Goal: Task Accomplishment & Management: Use online tool/utility

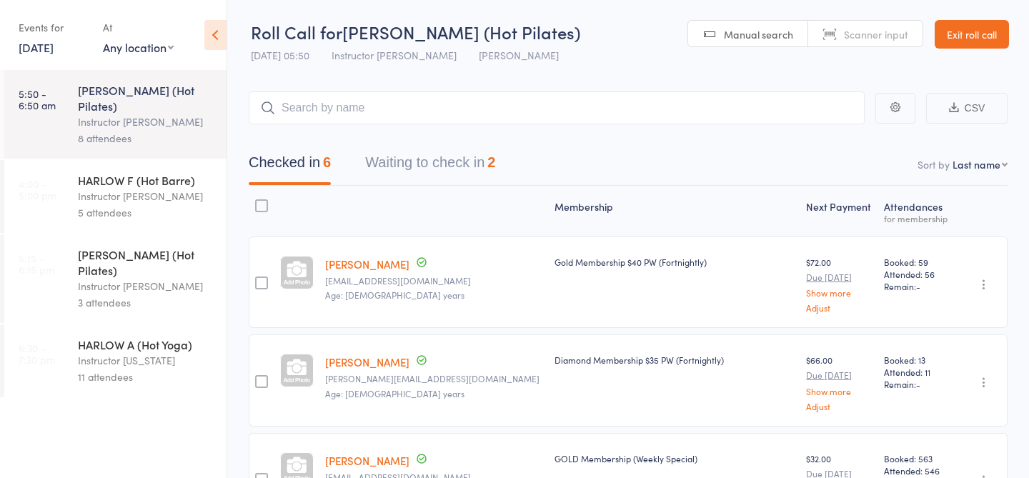
scroll to position [402, 0]
click at [162, 278] on div "Instructor Liliana" at bounding box center [146, 286] width 137 height 16
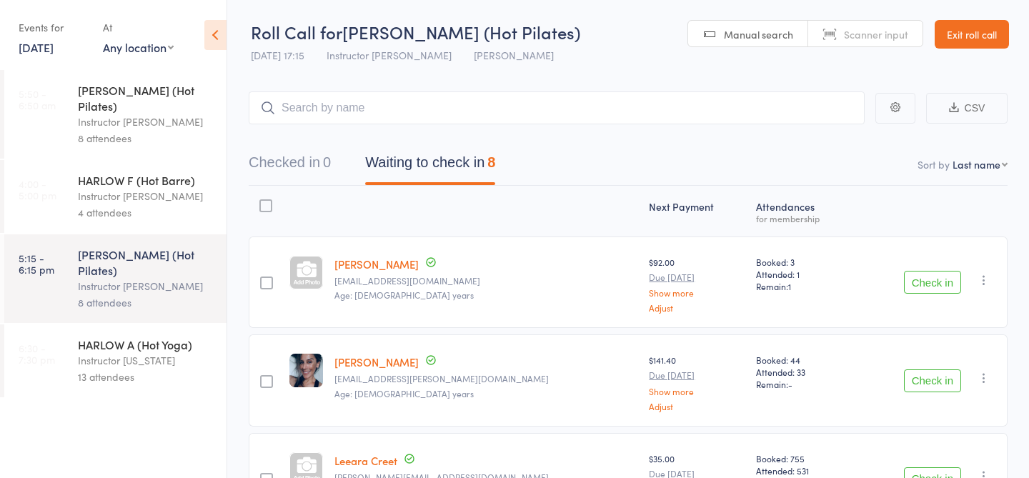
click at [160, 172] on div "HARLOW F (Hot Barre)" at bounding box center [146, 180] width 137 height 16
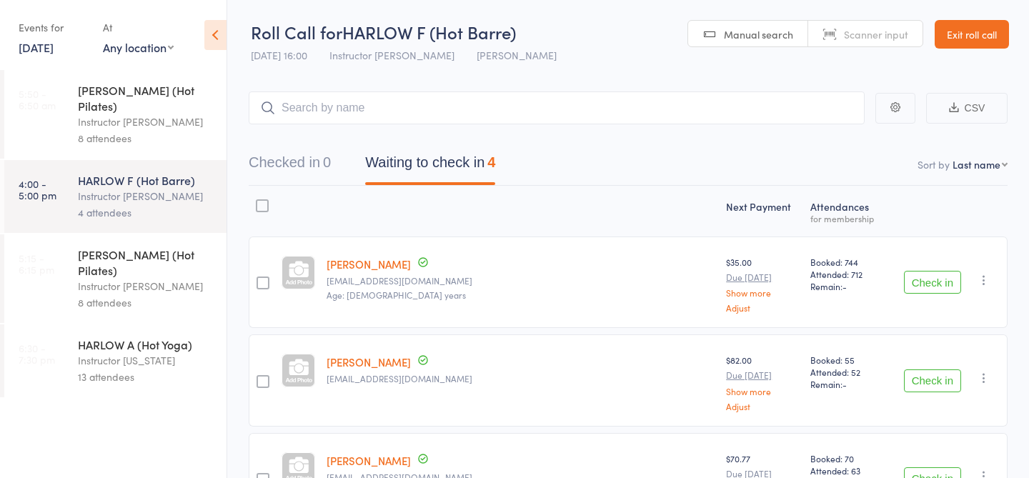
click at [174, 278] on div "Instructor Liliana" at bounding box center [146, 286] width 137 height 16
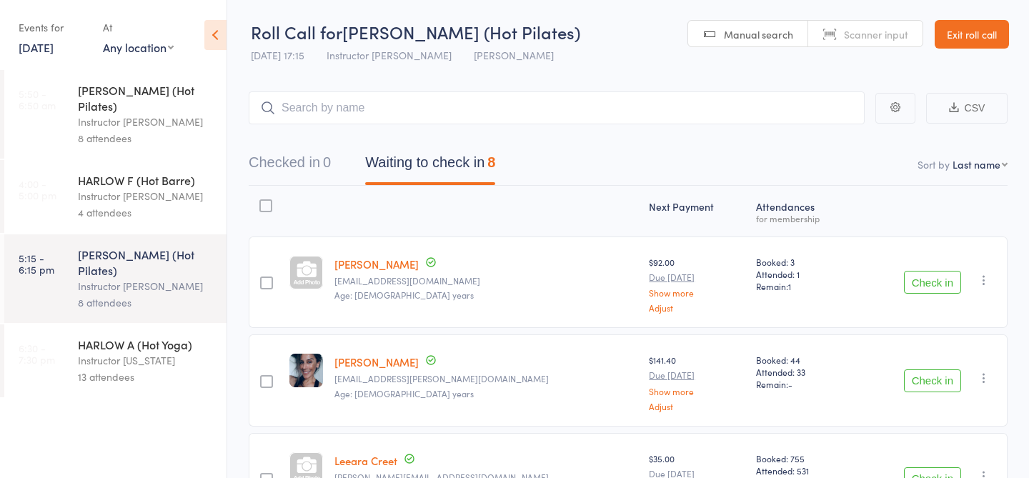
click at [153, 337] on div "HARLOW A (Hot Yoga)" at bounding box center [146, 345] width 137 height 16
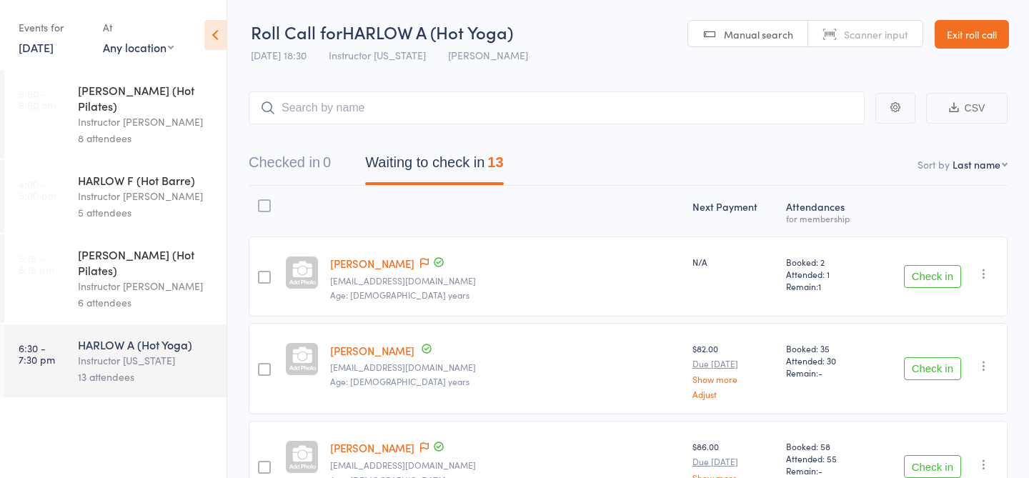
click at [163, 278] on div "Instructor Liliana" at bounding box center [146, 286] width 137 height 16
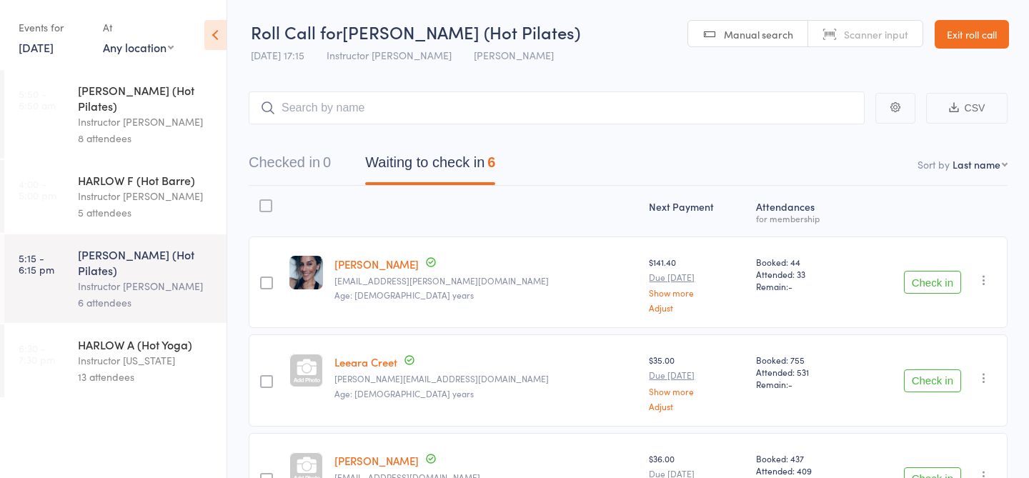
click at [195, 204] on div "5 attendees" at bounding box center [146, 212] width 137 height 16
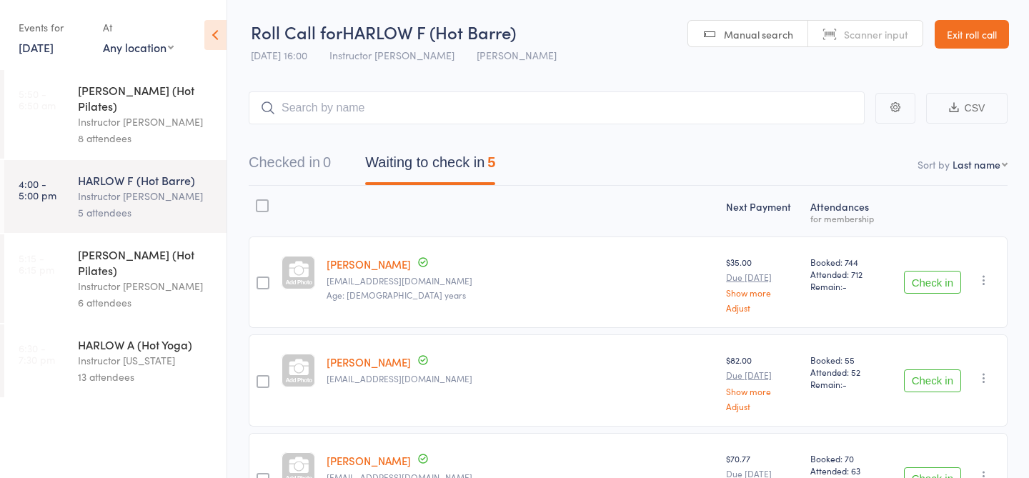
click at [386, 104] on input "search" at bounding box center [557, 108] width 616 height 33
type input "23496"
click at [829, 136] on link "Check in" at bounding box center [825, 138] width 51 height 22
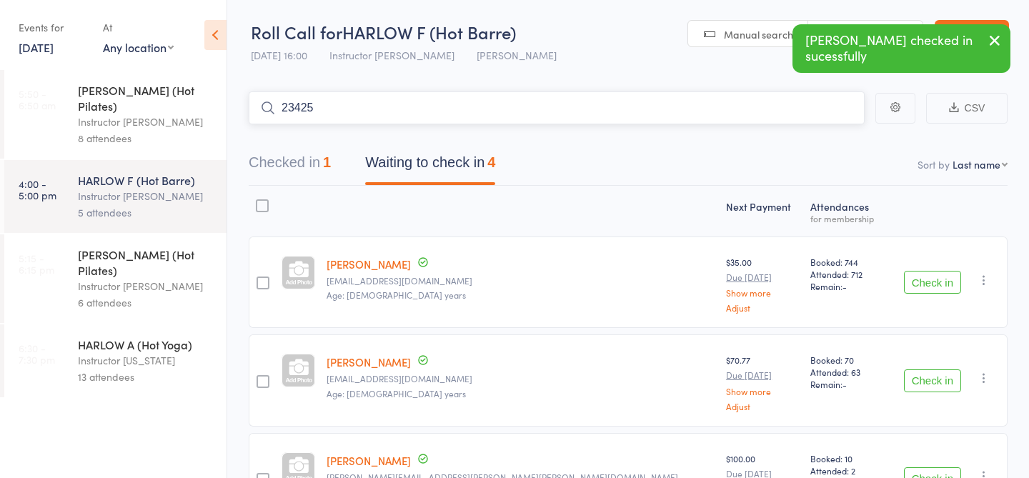
type input "23425"
click at [822, 147] on link "Check in" at bounding box center [825, 138] width 51 height 22
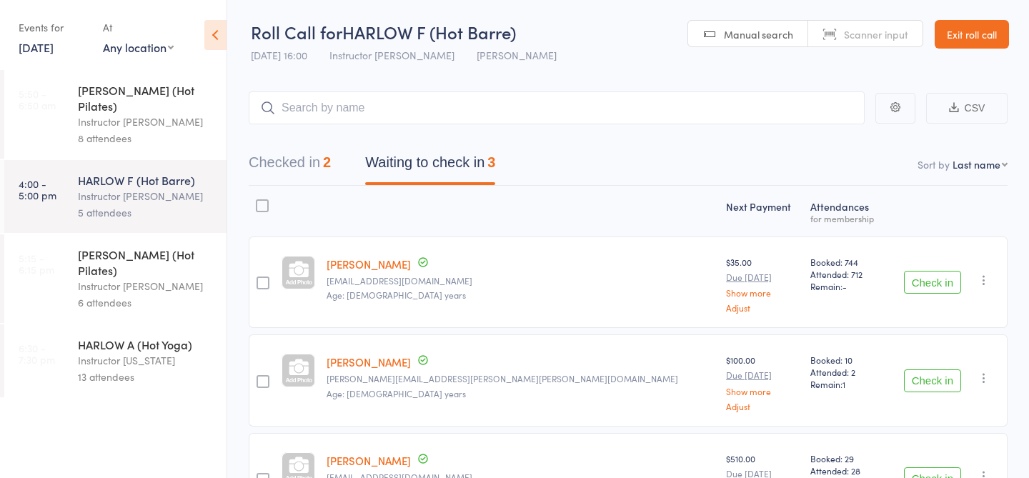
click at [161, 278] on div "Instructor Liliana" at bounding box center [146, 286] width 137 height 16
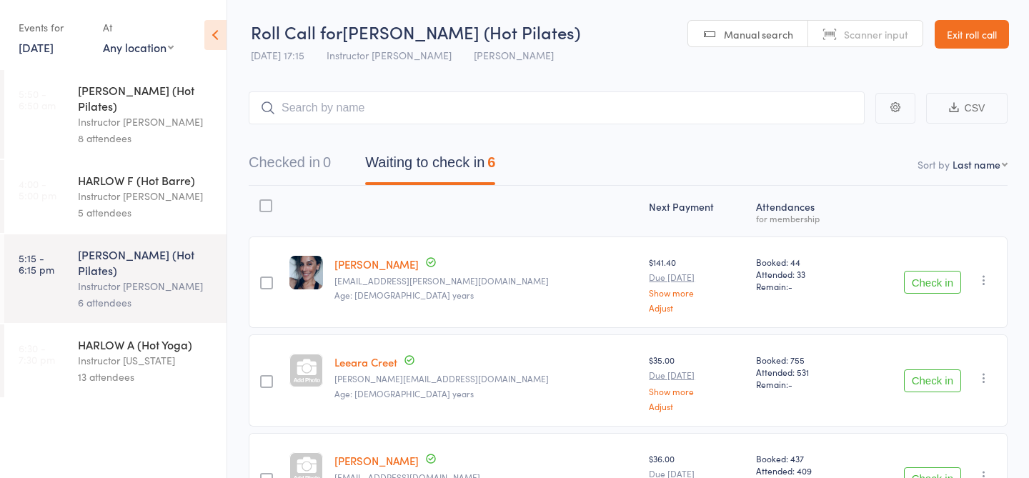
click at [167, 204] on div "5 attendees" at bounding box center [146, 212] width 137 height 16
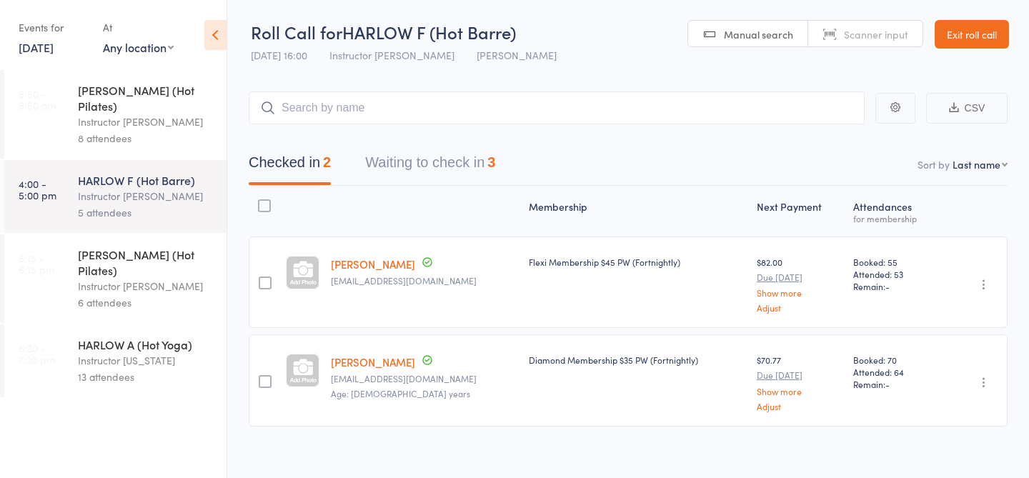
click at [441, 159] on button "Waiting to check in 3" at bounding box center [430, 166] width 130 height 38
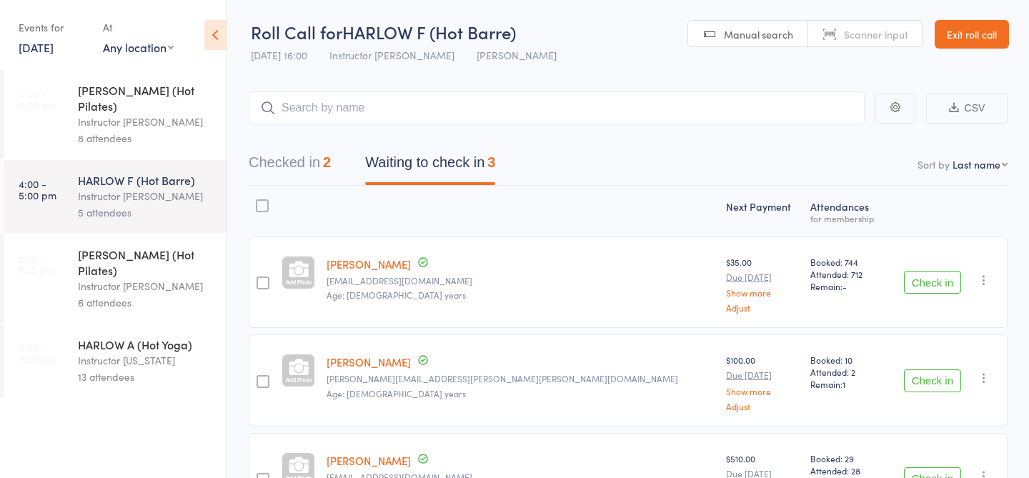
click at [172, 369] on div "13 attendees" at bounding box center [146, 377] width 137 height 16
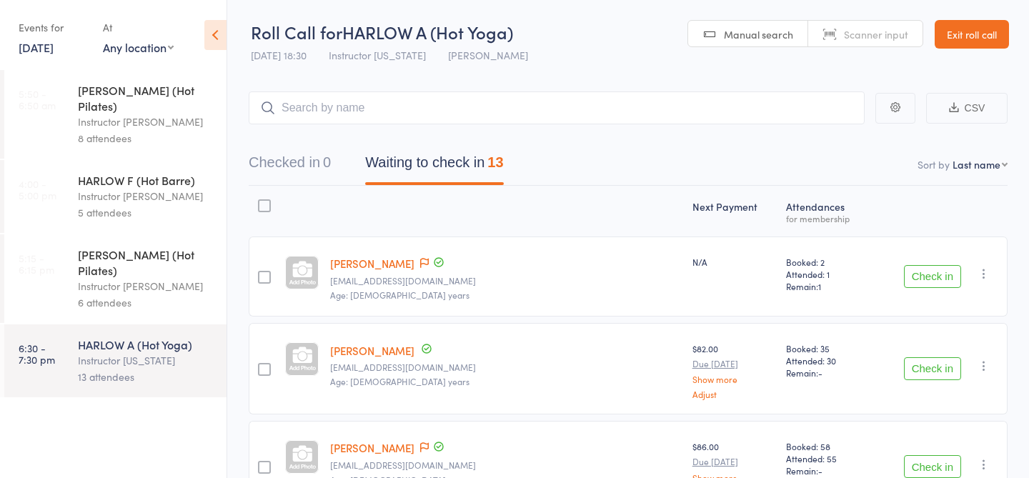
click at [169, 278] on div "Instructor Liliana" at bounding box center [146, 286] width 137 height 16
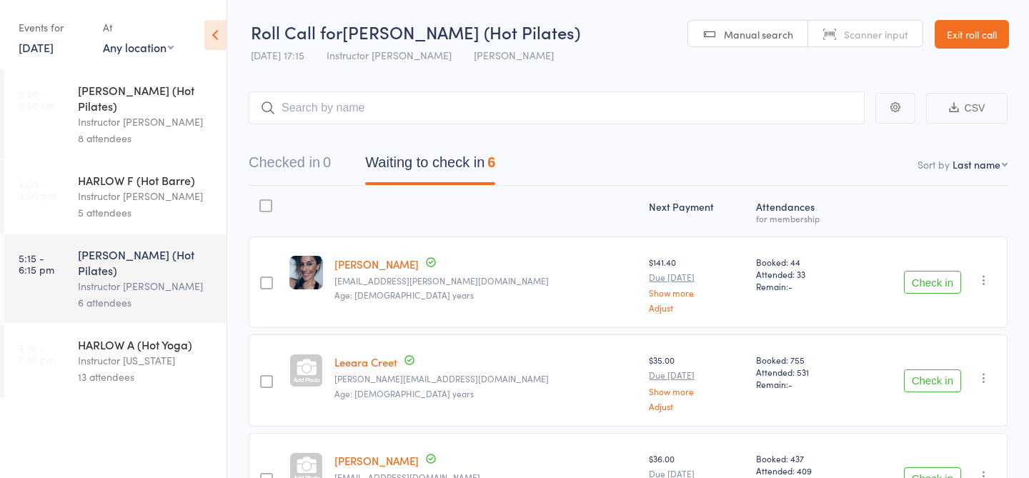
click at [158, 204] on div "5 attendees" at bounding box center [146, 212] width 137 height 16
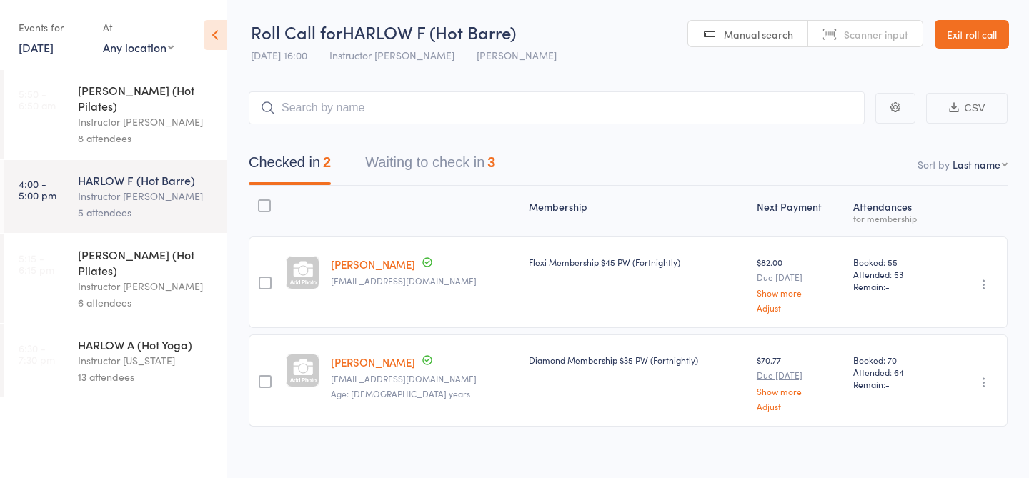
click at [166, 278] on div "Instructor Liliana" at bounding box center [146, 286] width 137 height 16
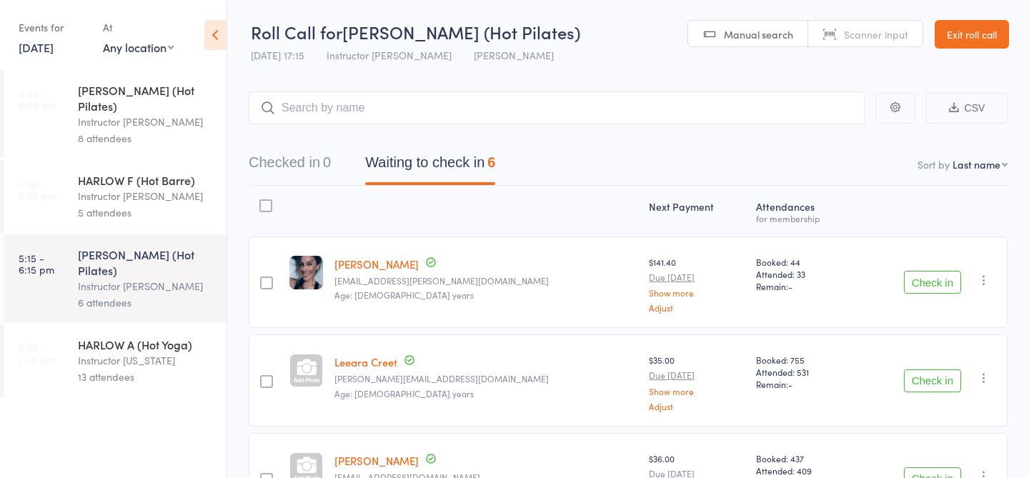
click at [177, 204] on div "5 attendees" at bounding box center [146, 212] width 137 height 16
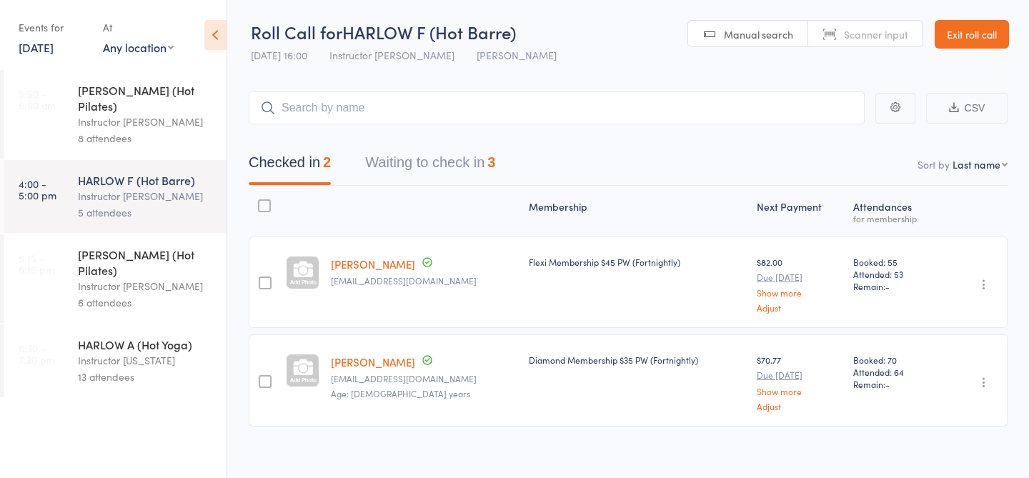
click at [189, 295] on div "6 attendees" at bounding box center [146, 303] width 137 height 16
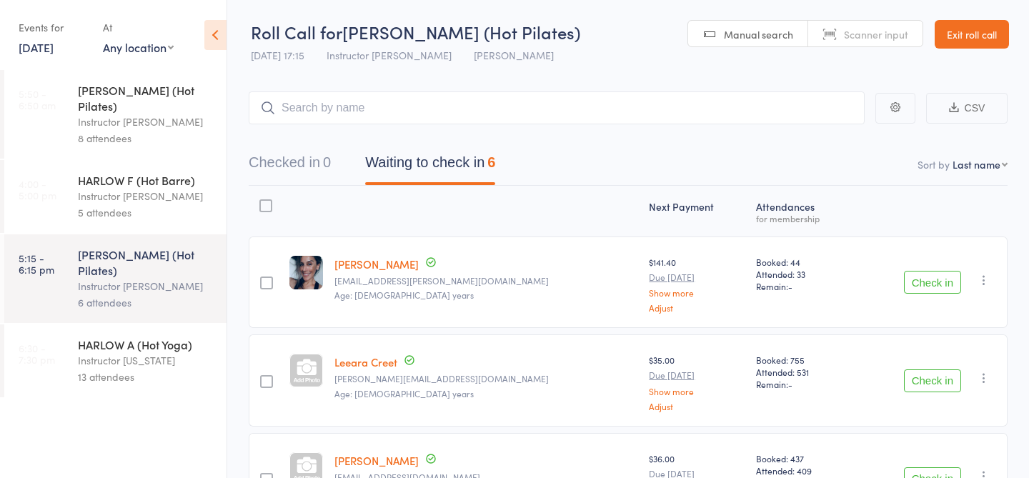
click at [179, 188] on div "Instructor Liliana" at bounding box center [146, 196] width 137 height 16
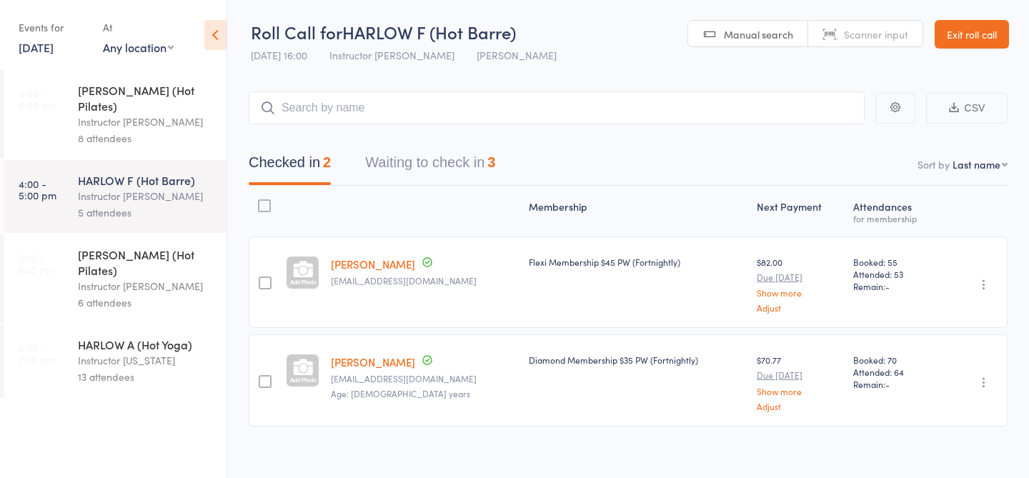
click at [472, 175] on button "Waiting to check in 3" at bounding box center [430, 166] width 130 height 38
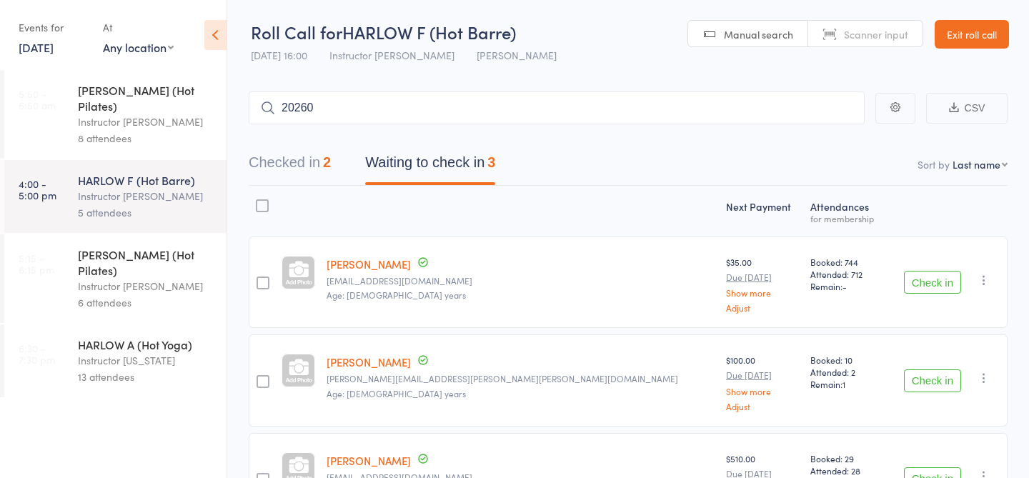
type input "20260"
click at [816, 142] on link "Check in" at bounding box center [825, 138] width 51 height 22
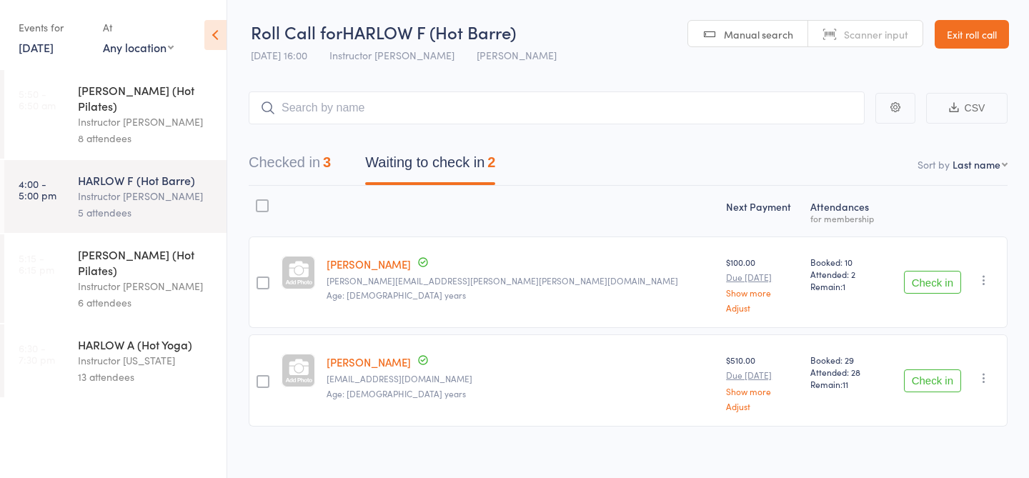
click at [157, 295] on div "6 attendees" at bounding box center [146, 303] width 137 height 16
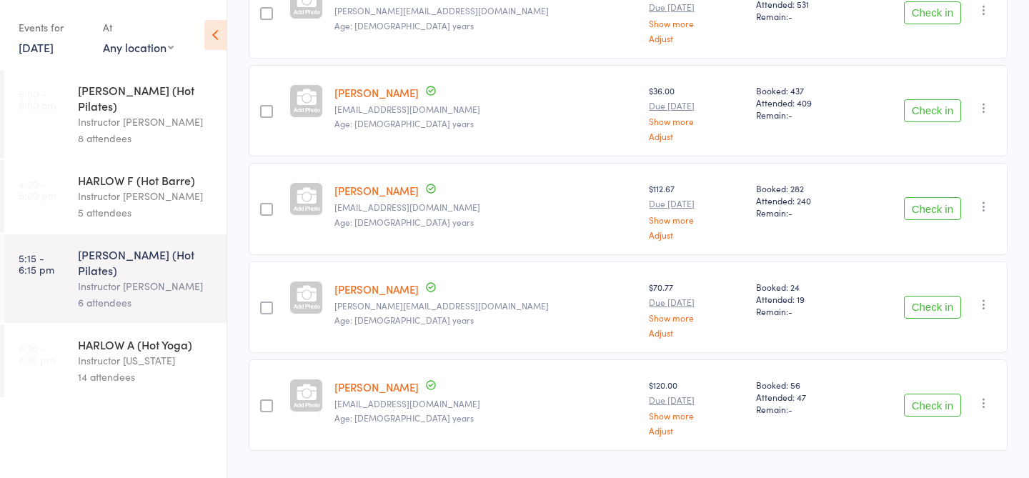
scroll to position [402, 0]
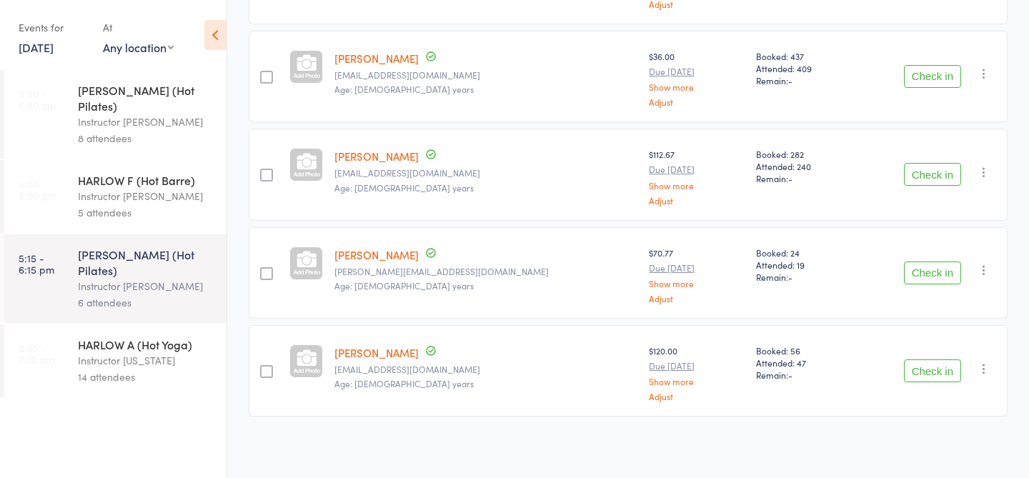
click at [218, 202] on div "HARLOW F (Hot Barre) Instructor Liliana 5 attendees" at bounding box center [152, 196] width 149 height 73
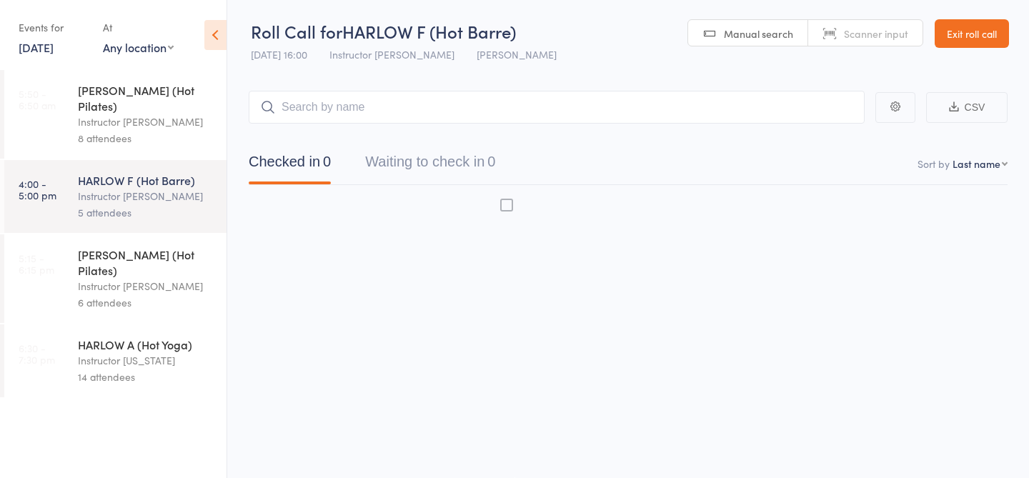
scroll to position [1, 0]
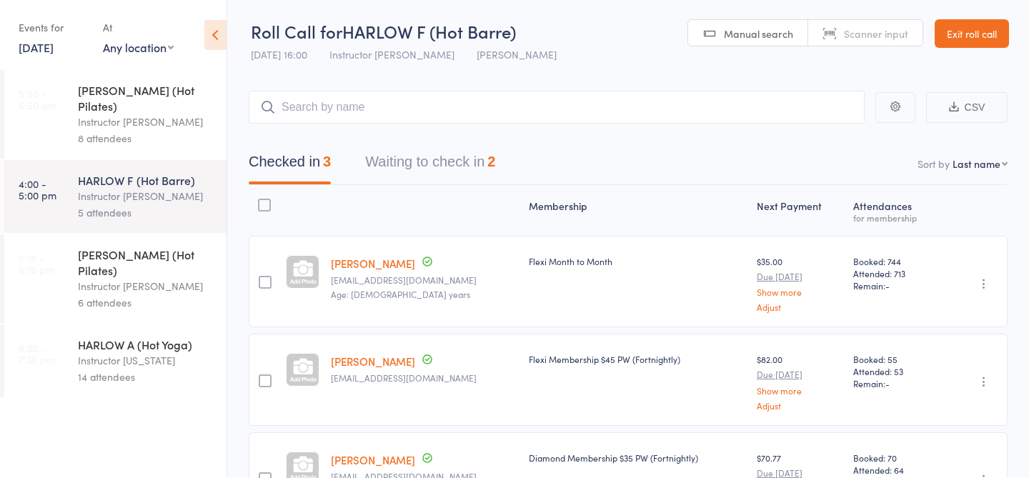
click at [439, 154] on button "Waiting to check in 2" at bounding box center [430, 166] width 130 height 38
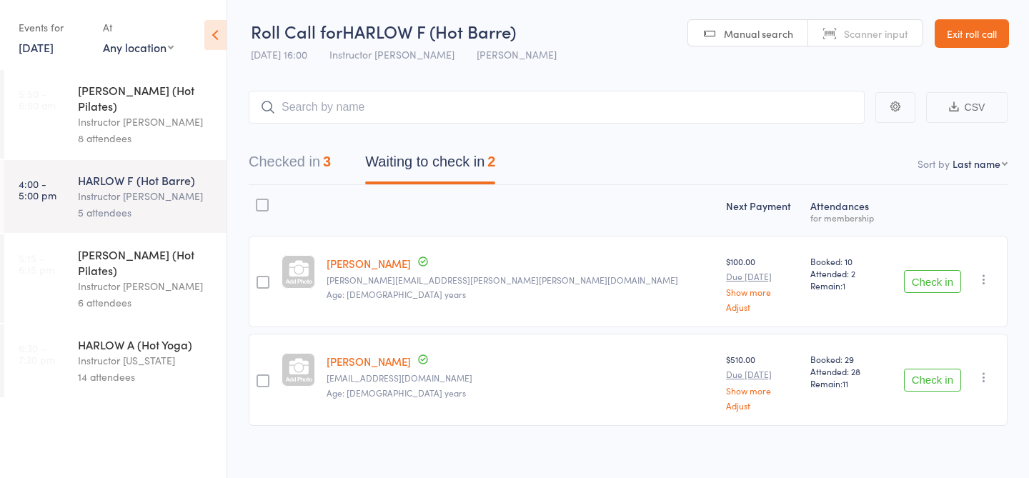
click at [450, 104] on input "search" at bounding box center [557, 107] width 616 height 33
click at [168, 95] on div "HARLOW C (Hot Pilates)" at bounding box center [146, 97] width 137 height 31
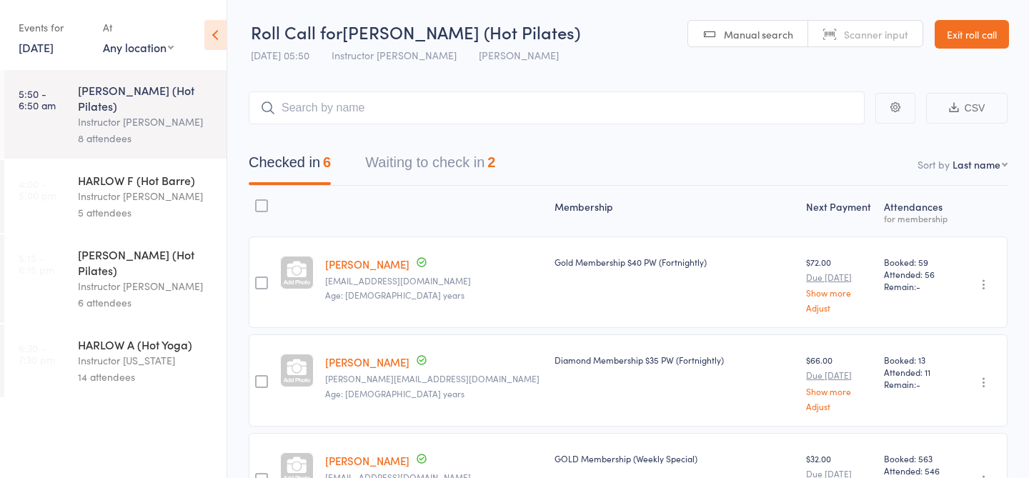
click at [190, 278] on div "Instructor Liliana" at bounding box center [146, 286] width 137 height 16
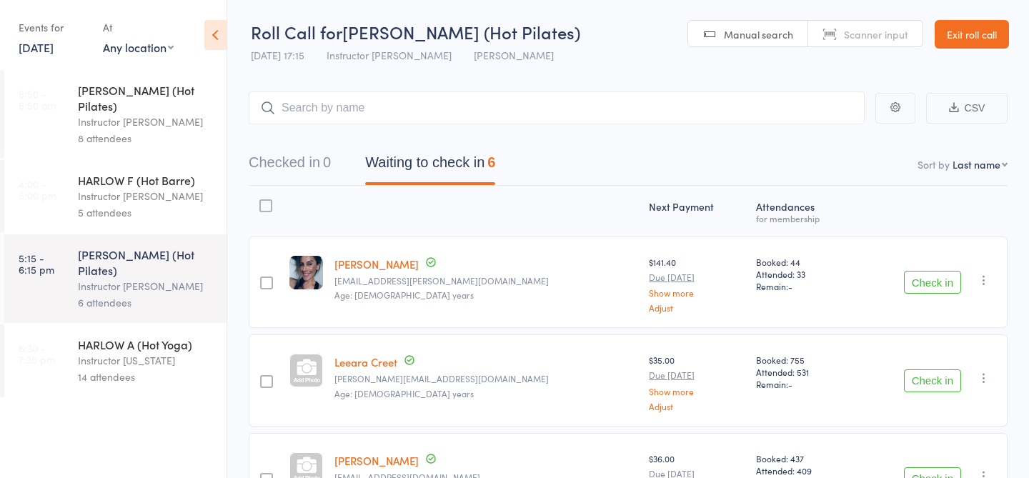
click at [185, 188] on div "Instructor Liliana" at bounding box center [146, 196] width 137 height 16
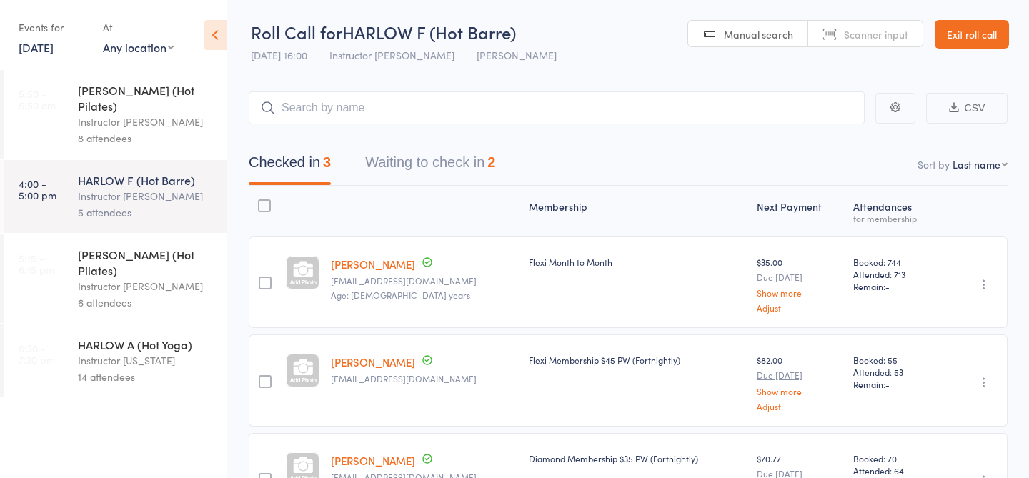
click at [427, 172] on button "Waiting to check in 2" at bounding box center [430, 166] width 130 height 38
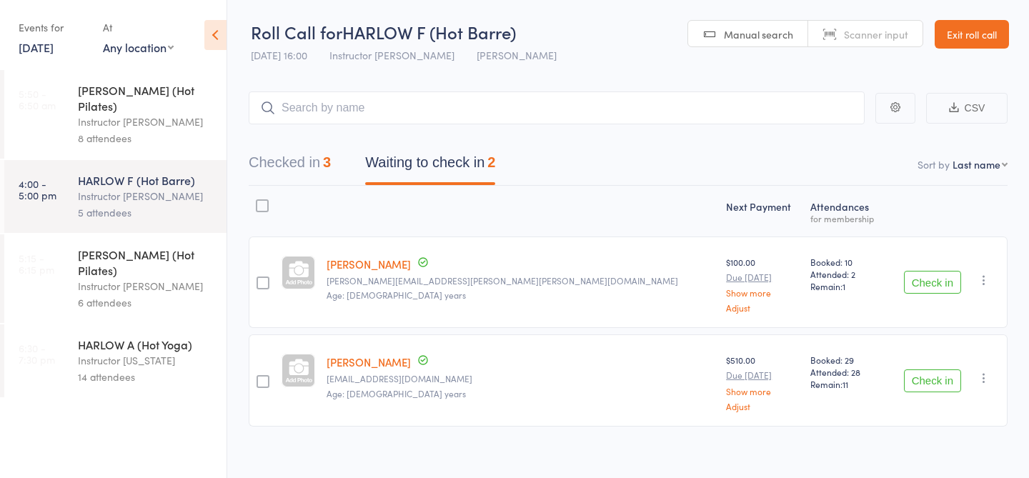
click at [533, 113] on input "search" at bounding box center [557, 108] width 616 height 33
type input "NEW3310"
click at [837, 142] on link "Check in" at bounding box center [825, 138] width 51 height 22
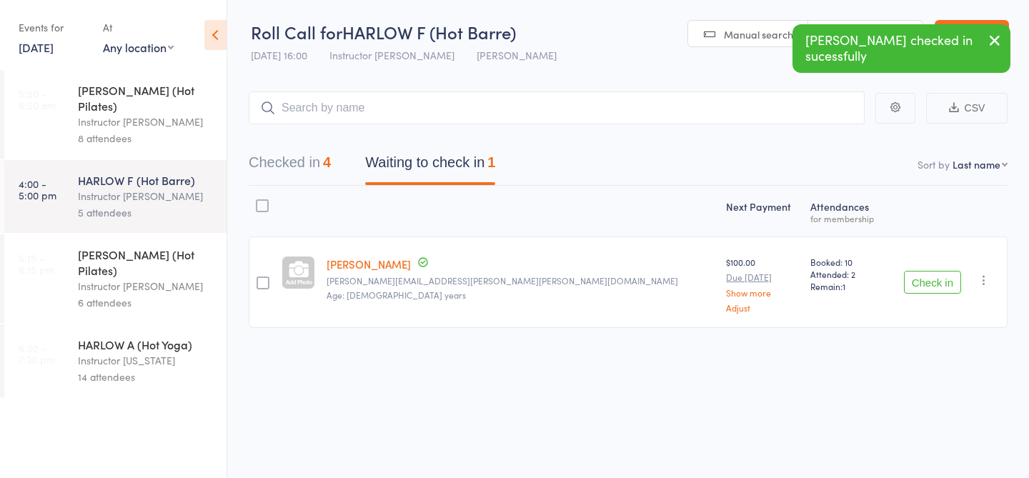
click at [992, 48] on icon "button" at bounding box center [995, 40] width 17 height 18
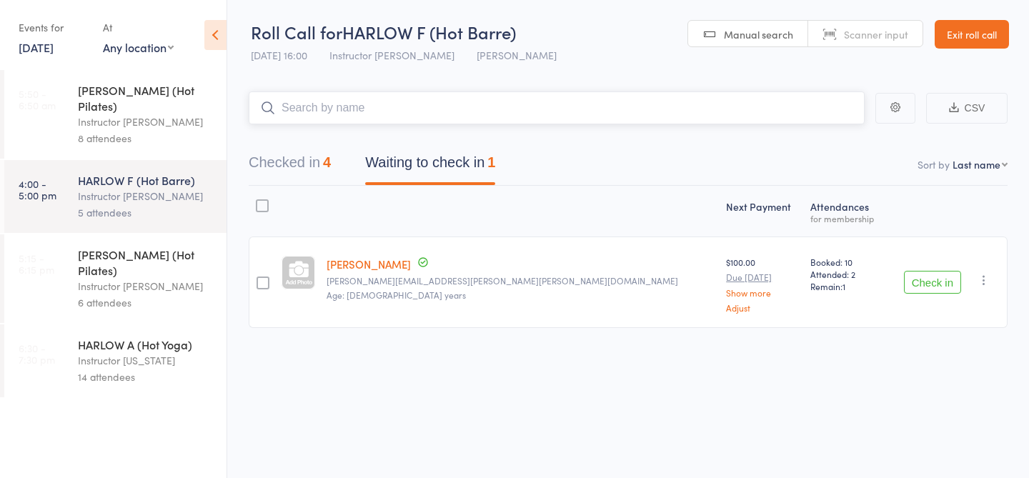
click at [650, 104] on input "search" at bounding box center [557, 108] width 616 height 33
type input "23794"
click at [838, 137] on link "Drop in" at bounding box center [827, 138] width 46 height 22
type input "21077"
click at [830, 140] on link "Drop in" at bounding box center [827, 138] width 46 height 22
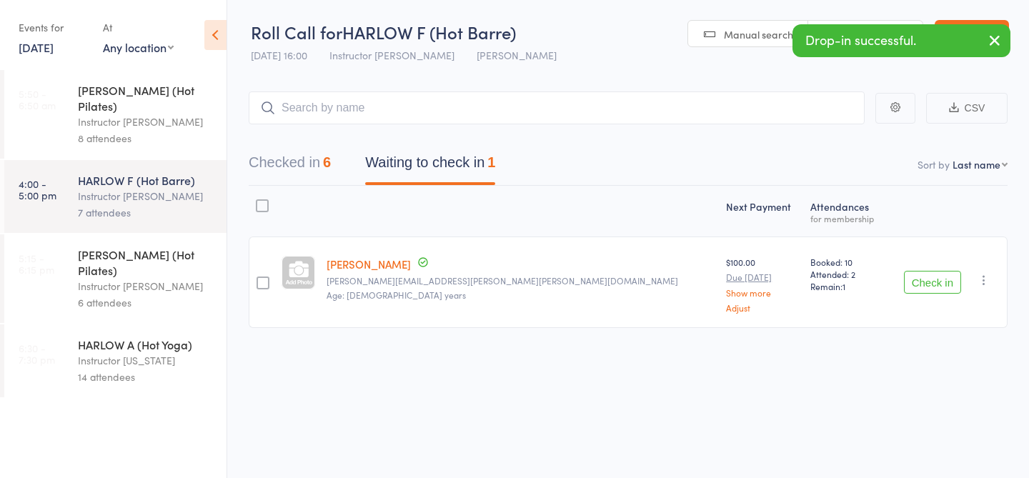
click at [996, 49] on icon "button" at bounding box center [995, 40] width 17 height 18
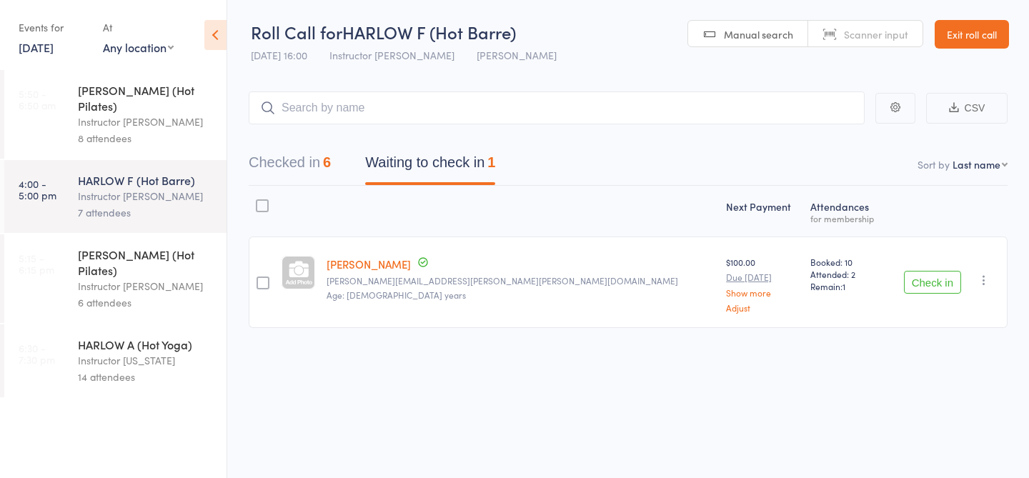
click at [190, 278] on div "Instructor Liliana" at bounding box center [146, 286] width 137 height 16
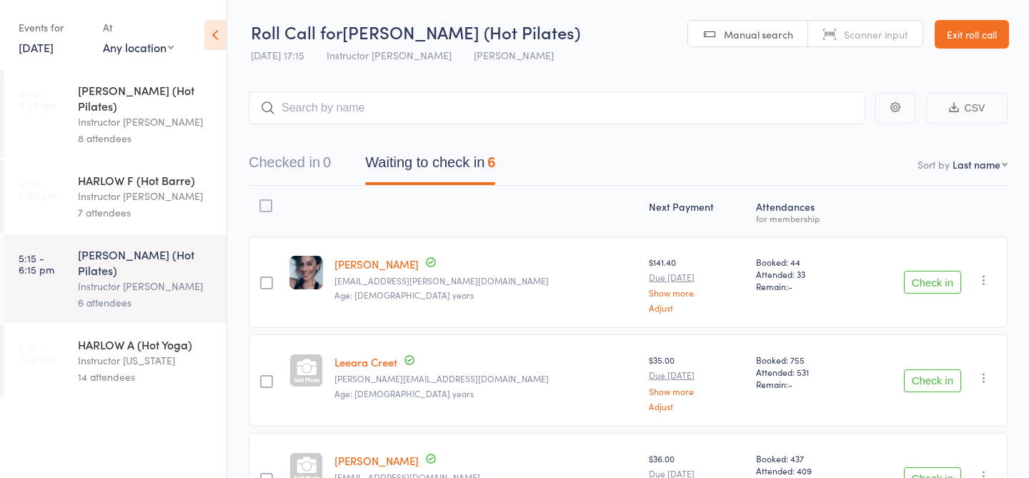
click at [158, 204] on div "7 attendees" at bounding box center [146, 212] width 137 height 16
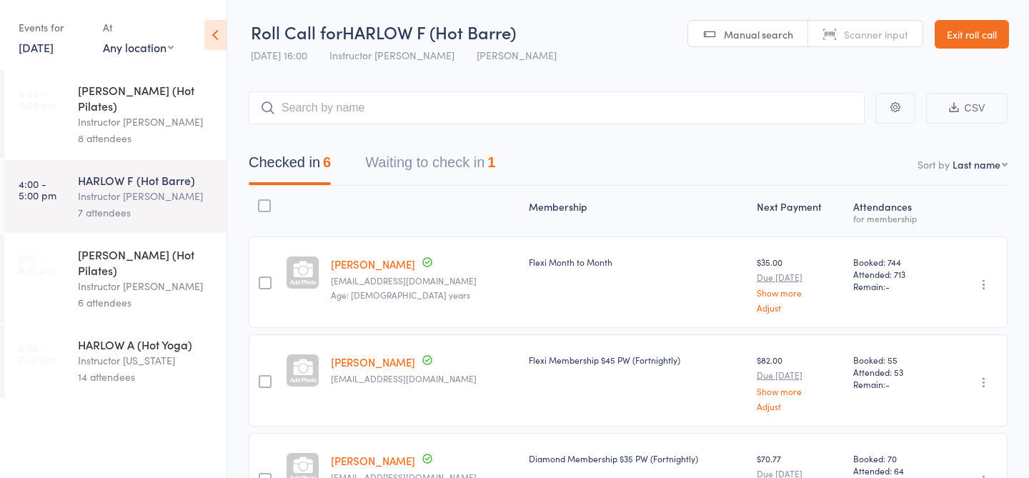
click at [409, 163] on button "Waiting to check in 1" at bounding box center [430, 166] width 130 height 38
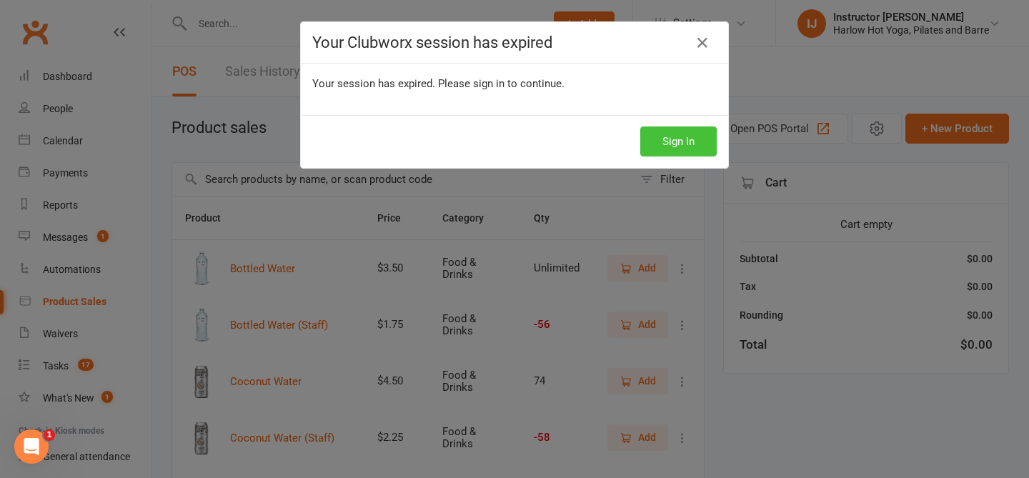
click at [673, 134] on button "Sign In" at bounding box center [679, 142] width 76 height 30
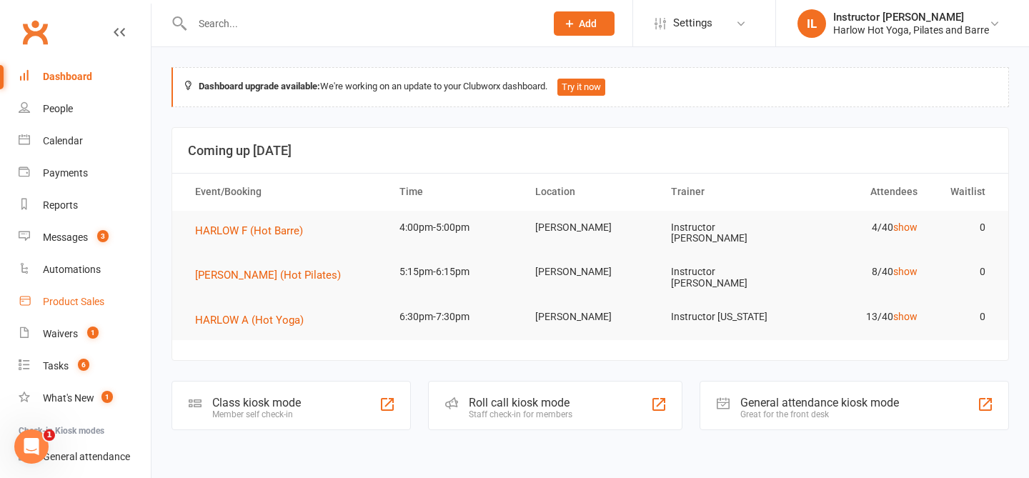
click at [48, 295] on link "Product Sales" at bounding box center [85, 302] width 132 height 32
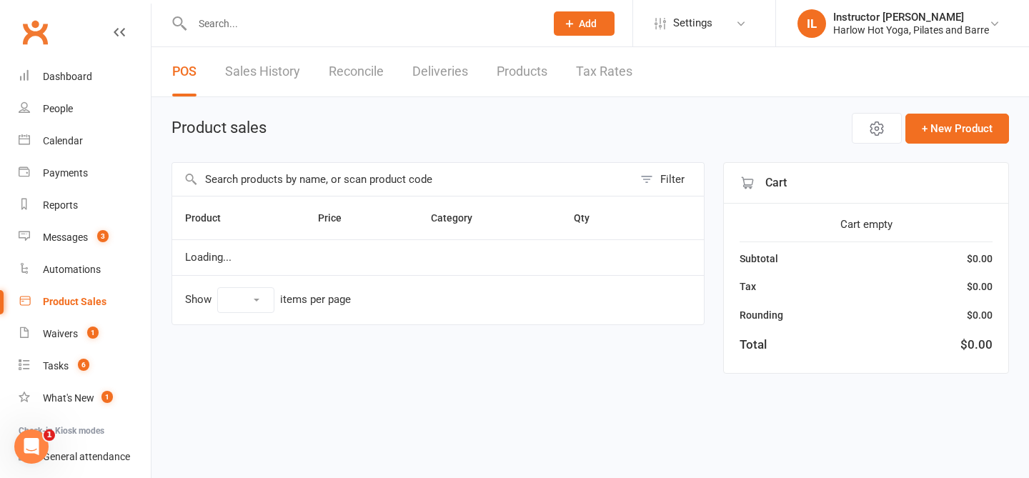
select select "10"
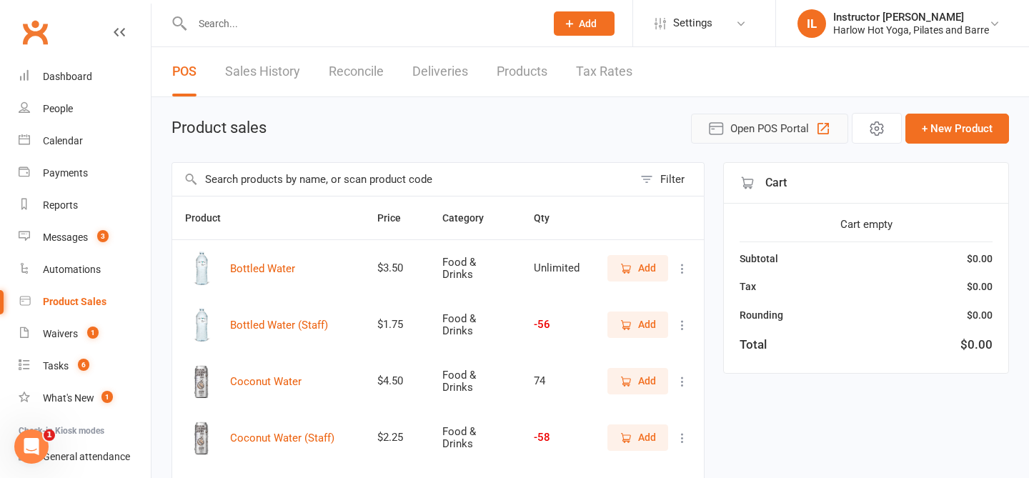
click at [751, 124] on span "Open POS Portal" at bounding box center [770, 128] width 79 height 17
